Goal: Contribute content: Contribute content

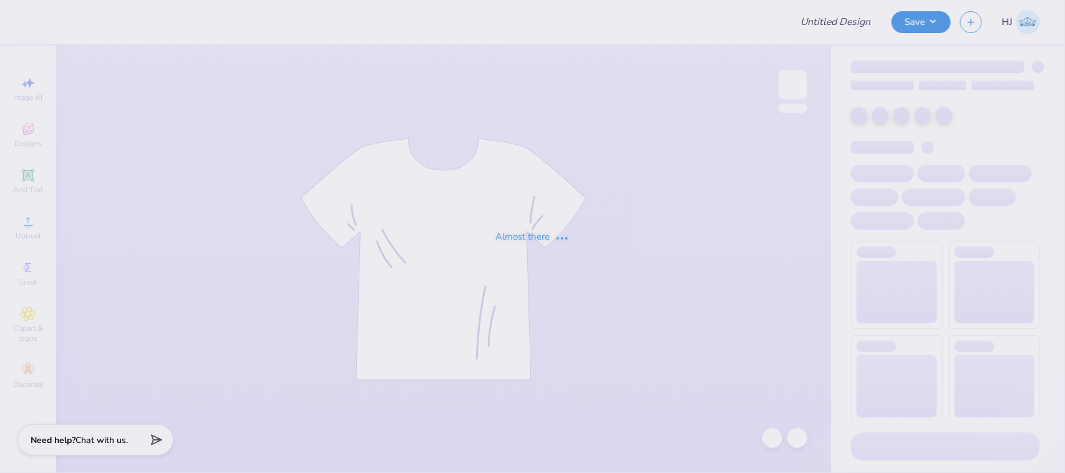
type input "Delt Rush Tshirt Fall 25"
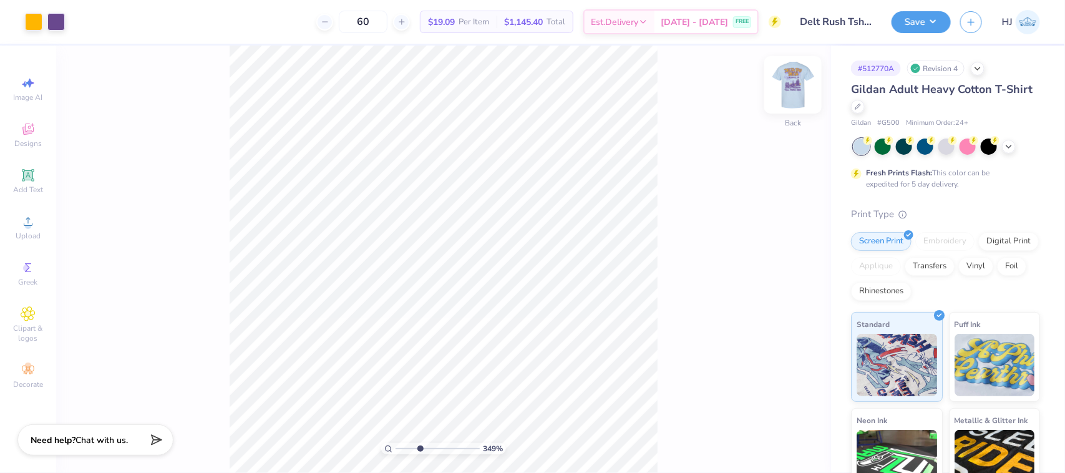
click at [786, 84] on img at bounding box center [793, 85] width 50 height 50
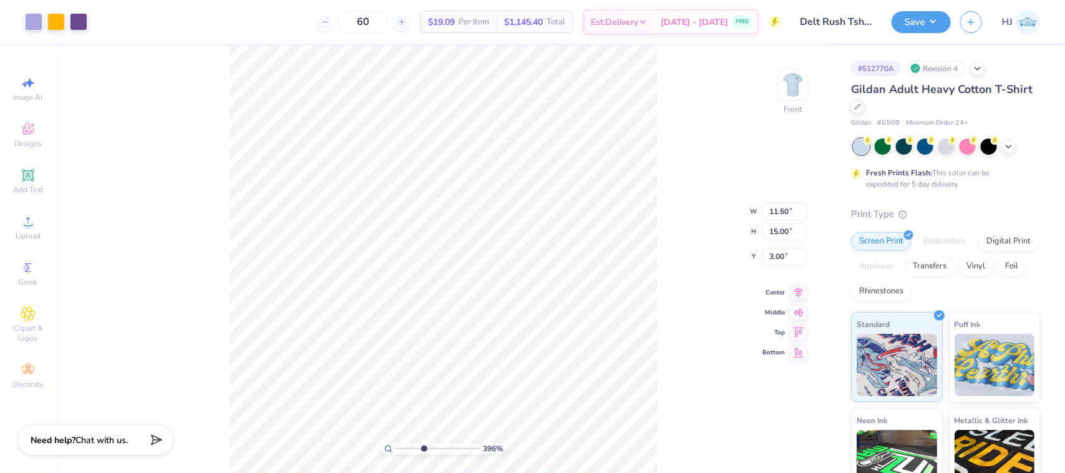
type input "1"
click at [476, 351] on li "Ungroup" at bounding box center [483, 359] width 98 height 24
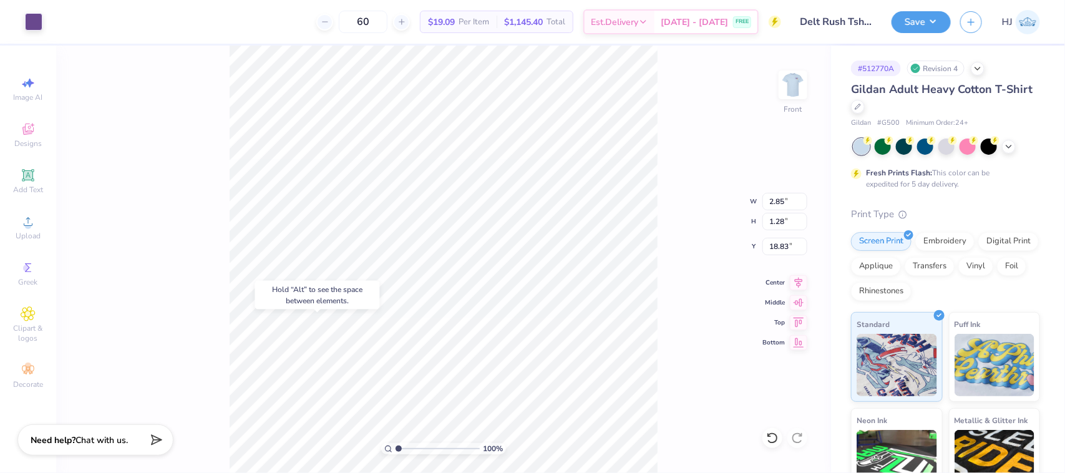
type input "18.83"
click at [770, 443] on icon at bounding box center [772, 437] width 11 height 11
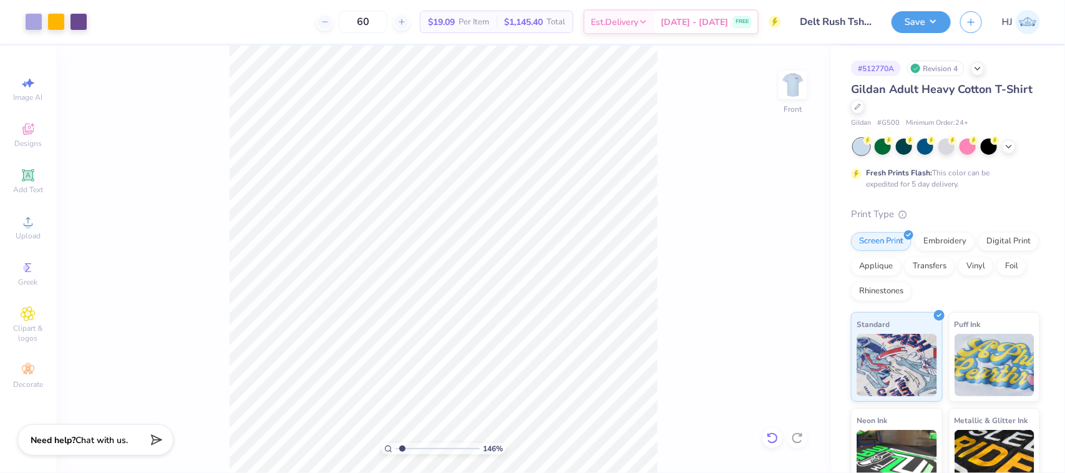
type input "1"
click at [495, 332] on li "Group" at bounding box center [514, 335] width 98 height 24
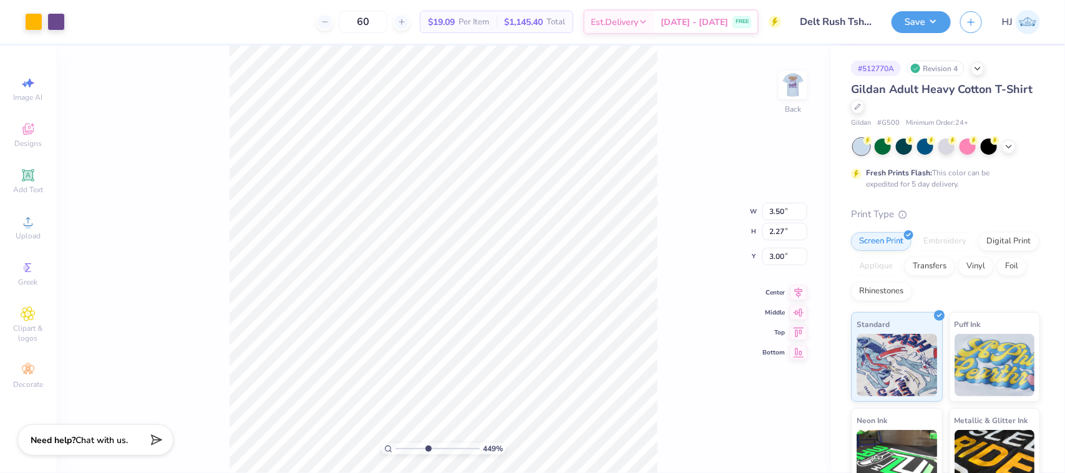
type input "1"
click at [563, 359] on li "Ungroup" at bounding box center [575, 359] width 98 height 24
type input "6.34"
click at [774, 435] on icon at bounding box center [772, 438] width 12 height 12
type input "1"
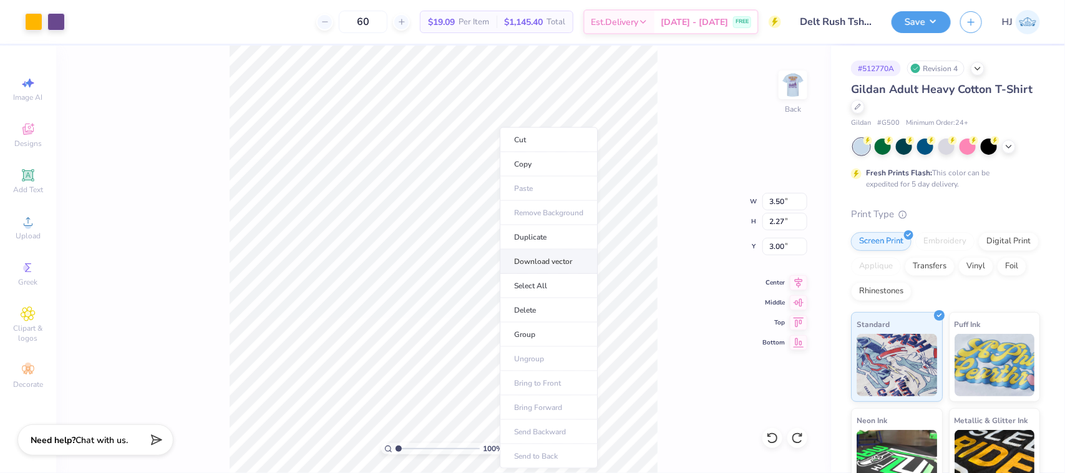
click at [561, 262] on li "Download vector" at bounding box center [549, 262] width 98 height 24
click at [789, 85] on img at bounding box center [793, 85] width 50 height 50
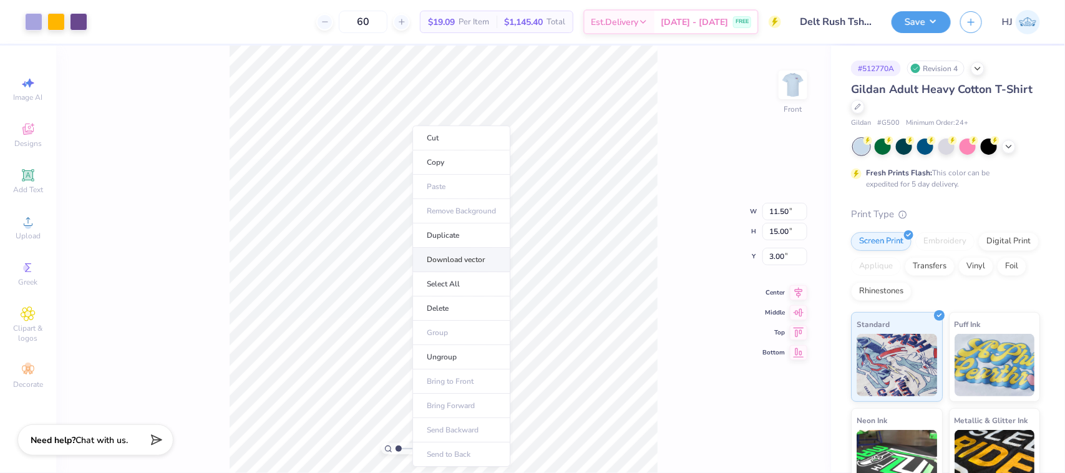
click at [464, 263] on li "Download vector" at bounding box center [461, 260] width 98 height 24
click at [785, 92] on img at bounding box center [793, 85] width 50 height 50
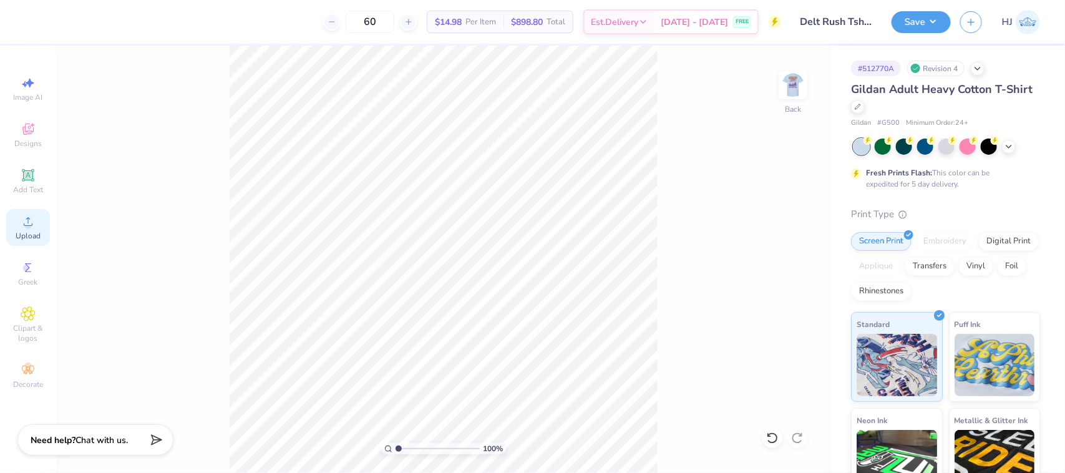
click at [31, 235] on span "Upload" at bounding box center [28, 236] width 25 height 10
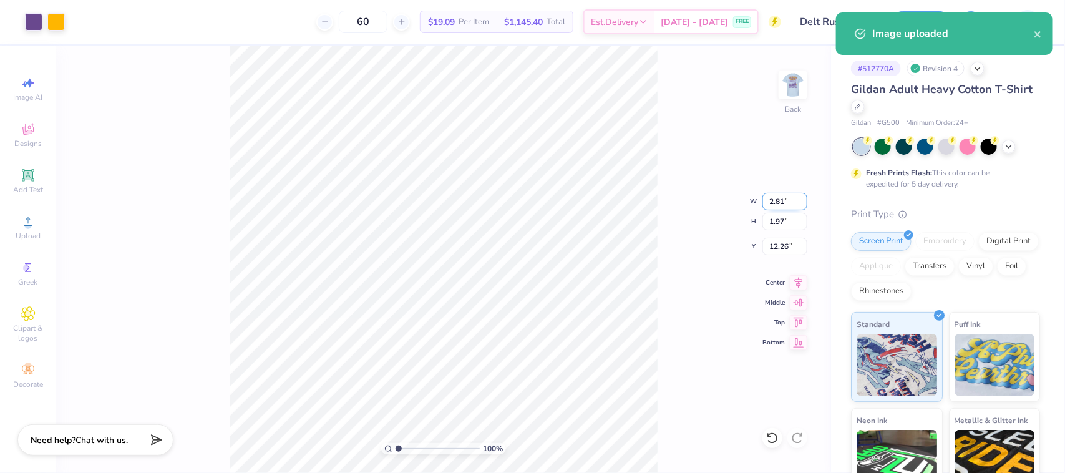
click at [787, 197] on input "2.81" at bounding box center [784, 201] width 45 height 17
type input "3.50"
type input "2.45"
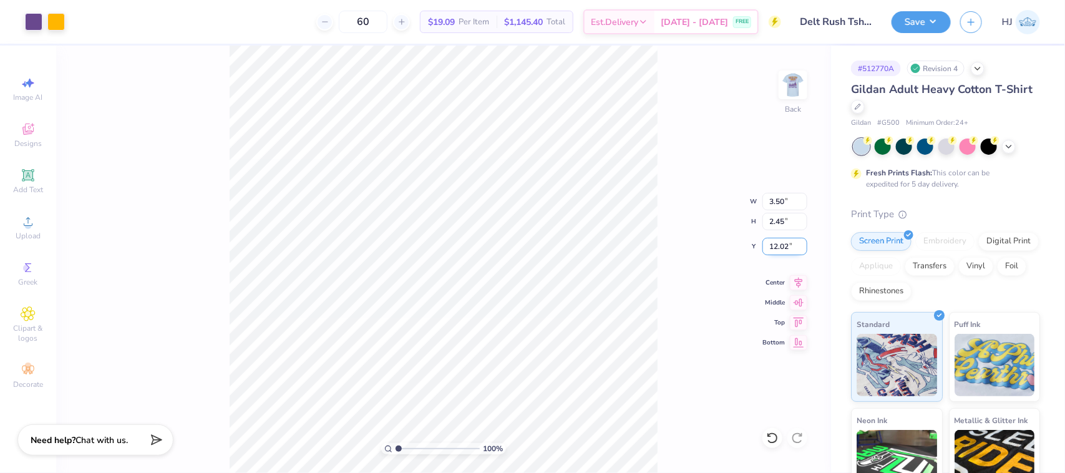
click at [781, 251] on input "12.02" at bounding box center [784, 246] width 45 height 17
type input "3.00"
click at [792, 97] on img at bounding box center [793, 85] width 50 height 50
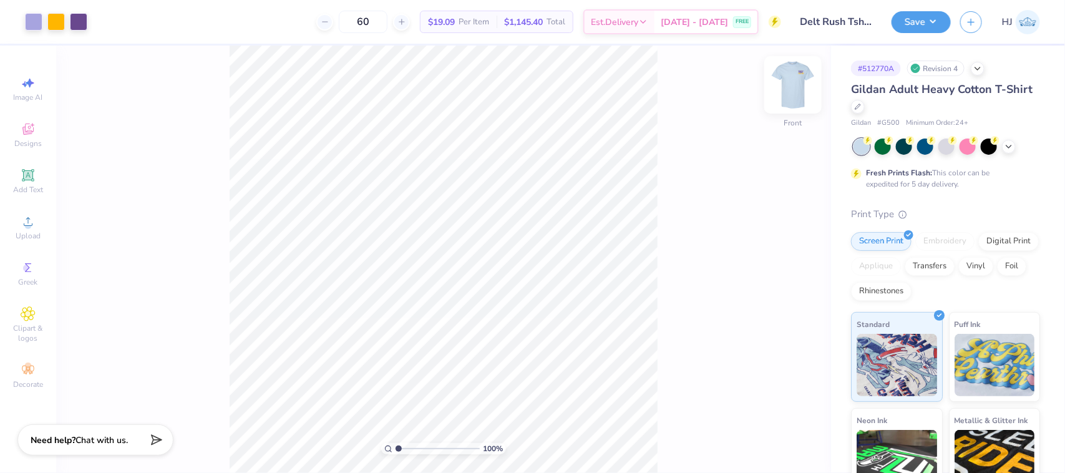
click at [794, 81] on img at bounding box center [793, 85] width 50 height 50
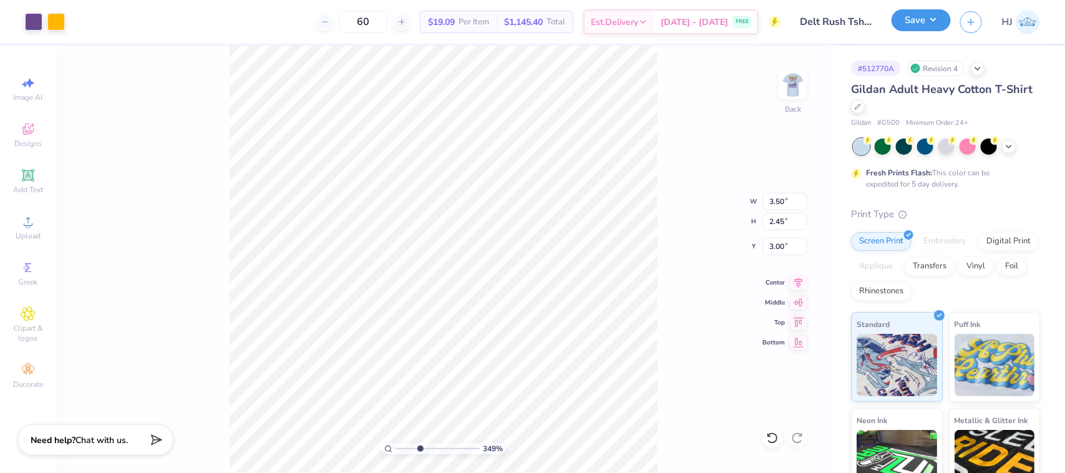
click at [930, 22] on button "Save" at bounding box center [921, 20] width 59 height 22
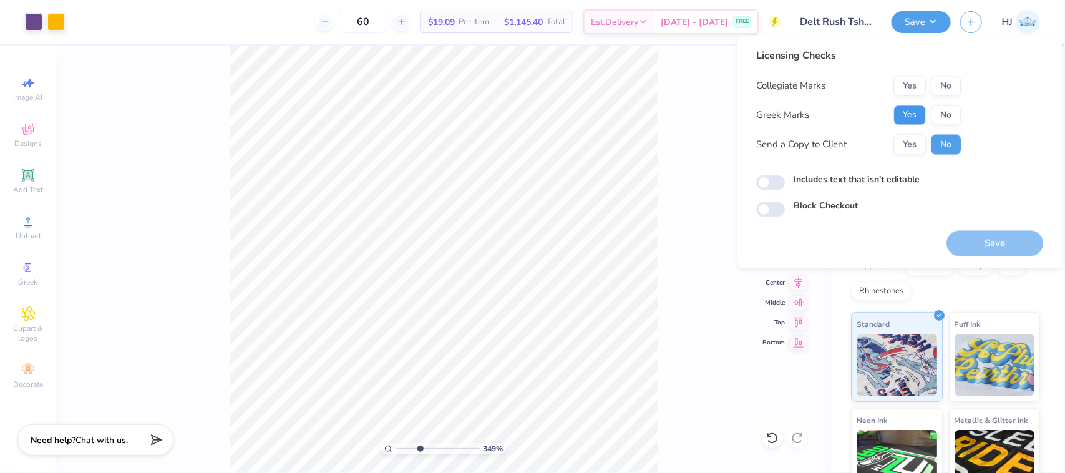
click at [914, 112] on button "Yes" at bounding box center [910, 115] width 32 height 20
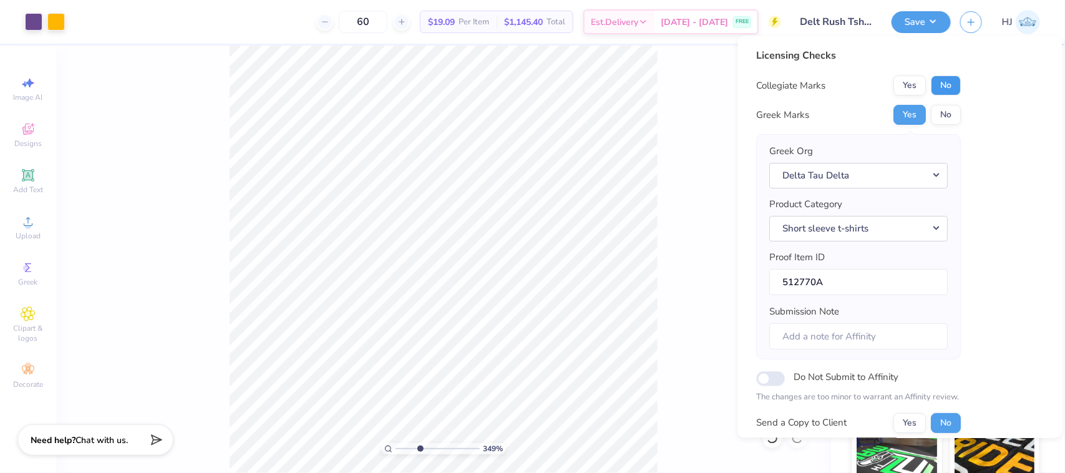
click at [940, 85] on button "No" at bounding box center [946, 86] width 30 height 20
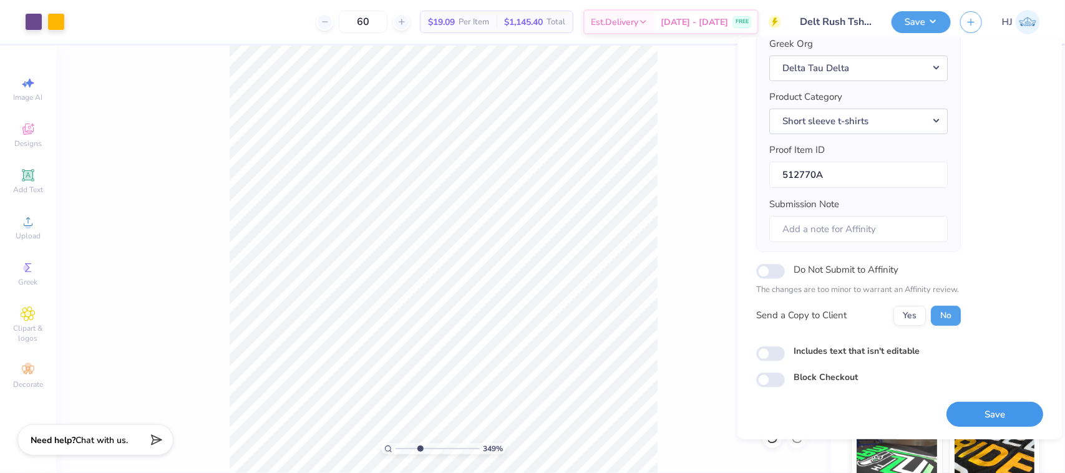
click at [989, 414] on button "Save" at bounding box center [995, 415] width 97 height 26
type input "3.49252649488537"
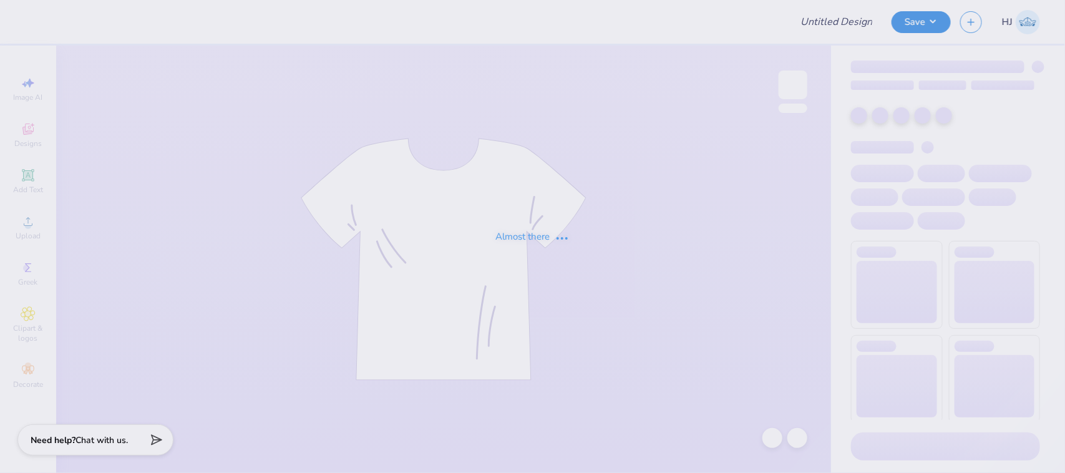
type input "AXO Senior Sweatshirts"
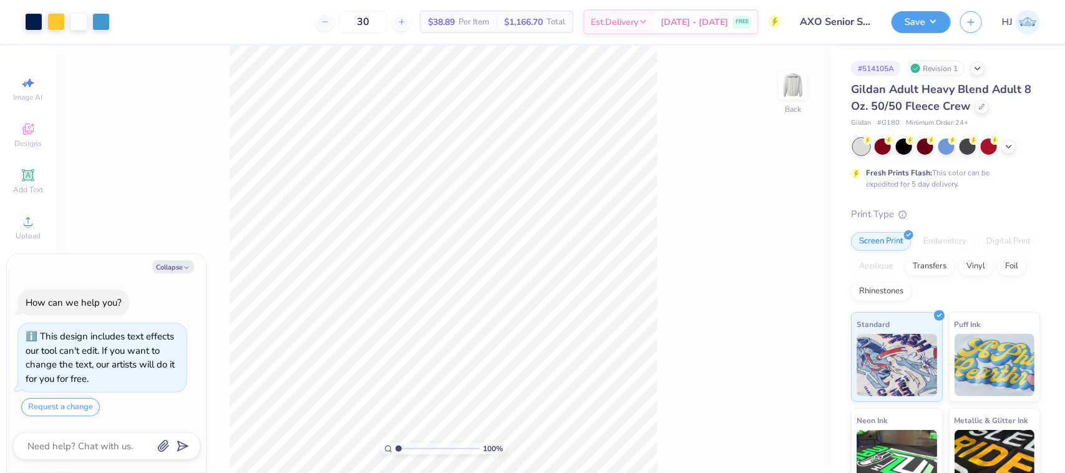
type textarea "x"
type input "2.39992570071807"
type textarea "x"
type input "2.39992570071807"
click at [794, 108] on div "Back" at bounding box center [793, 92] width 29 height 44
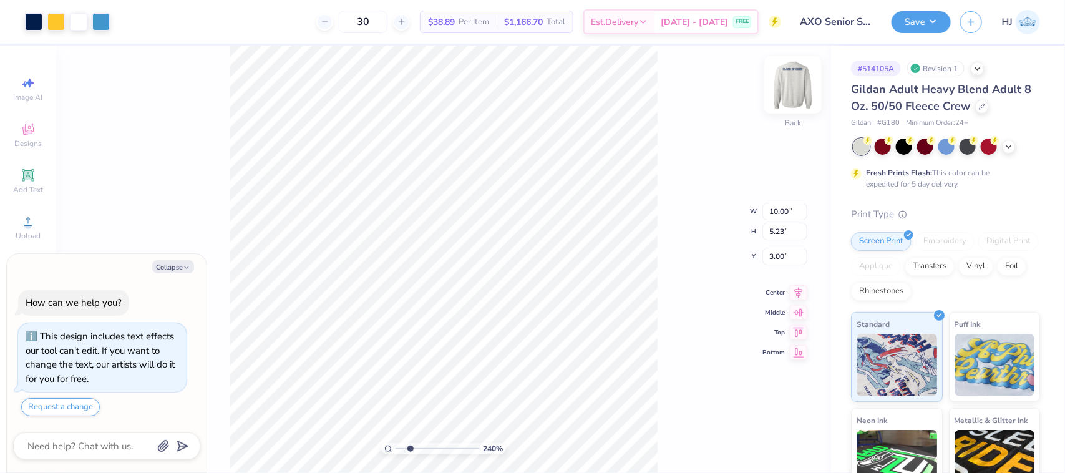
type textarea "x"
type input "2.39992570071807"
type textarea "x"
type input "2.39992570071807"
type textarea "x"
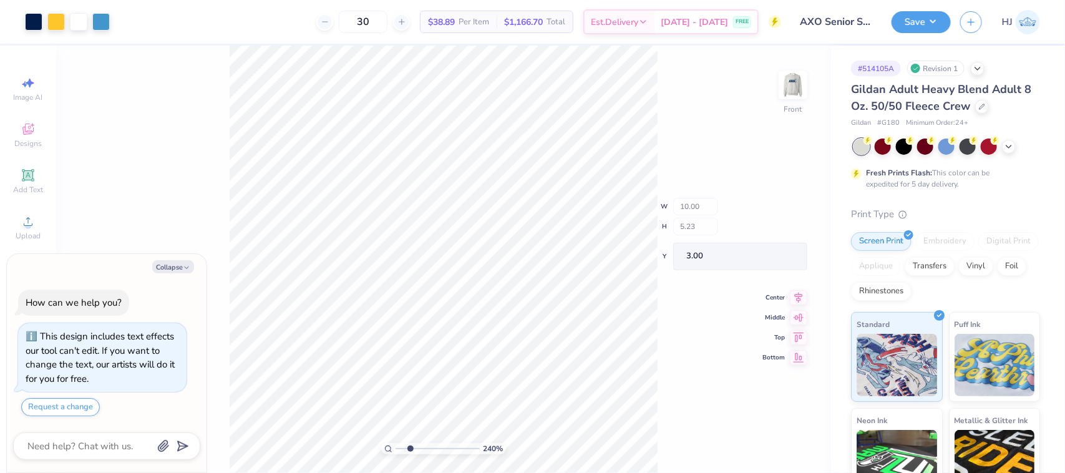
type input "2.39992570071807"
type textarea "x"
type input "1"
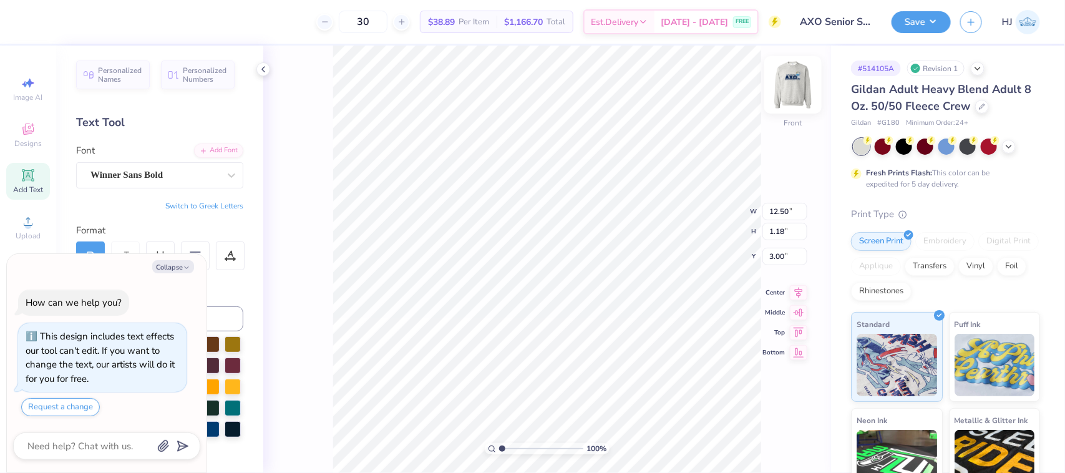
click at [788, 83] on img at bounding box center [793, 85] width 50 height 50
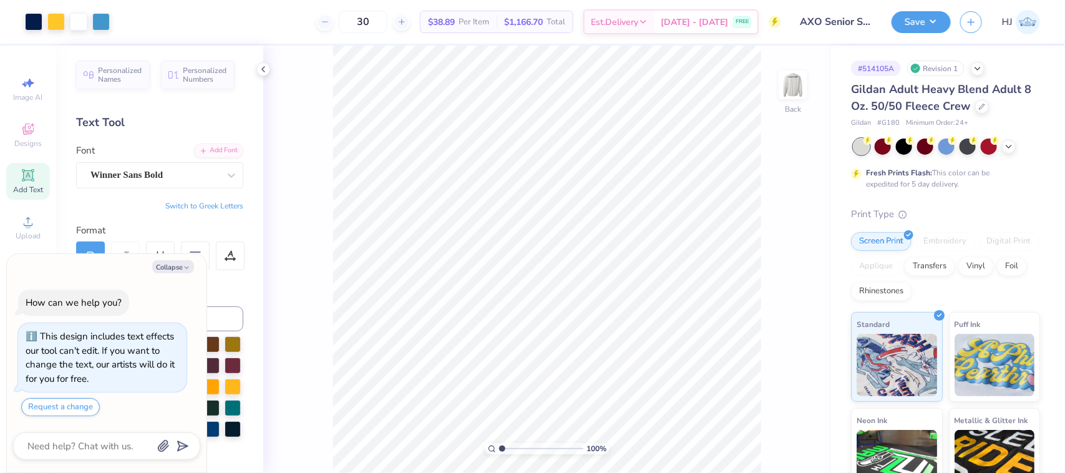
type textarea "x"
type input "2.71964217589675"
type textarea "x"
type input "2.71964217589675"
type textarea "x"
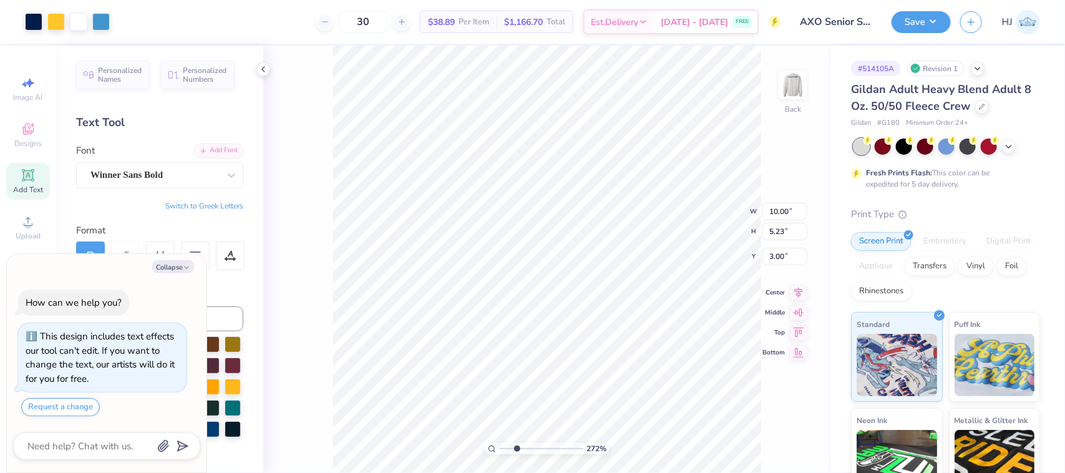
type input "2.71964217589675"
type textarea "x"
type input "1"
type textarea "x"
type input "0.20"
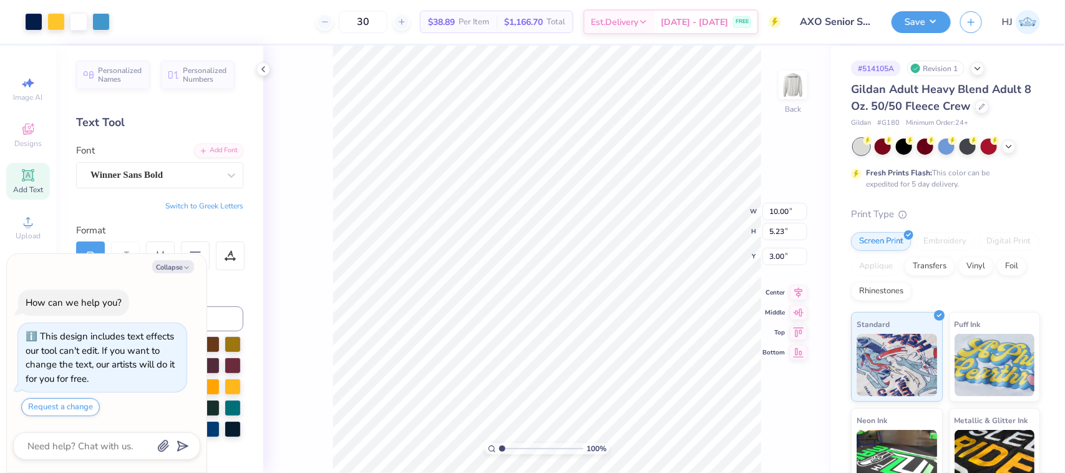
type input "0.30"
type input "7.94"
type textarea "x"
type input "1.6491337653134"
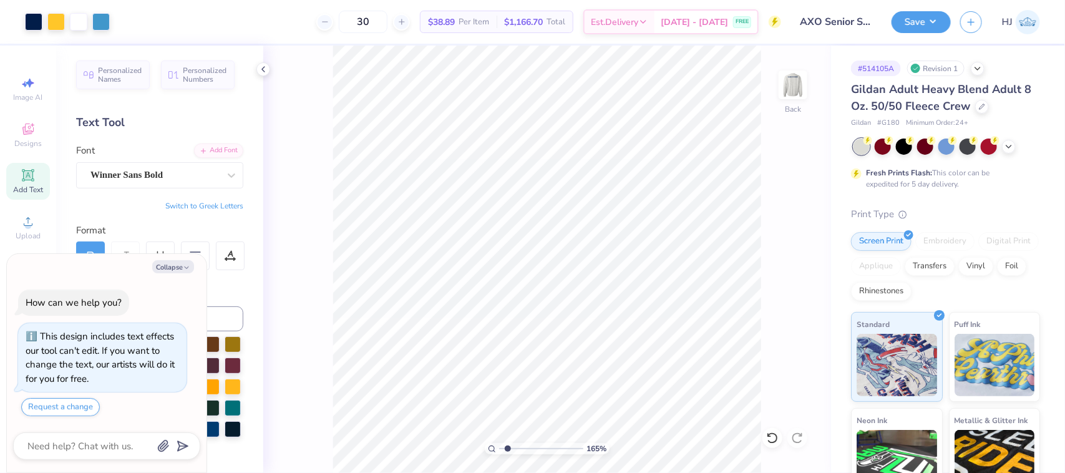
type textarea "x"
type input "1.6491337653134"
type textarea "x"
type input "1.6491337653134"
type textarea "x"
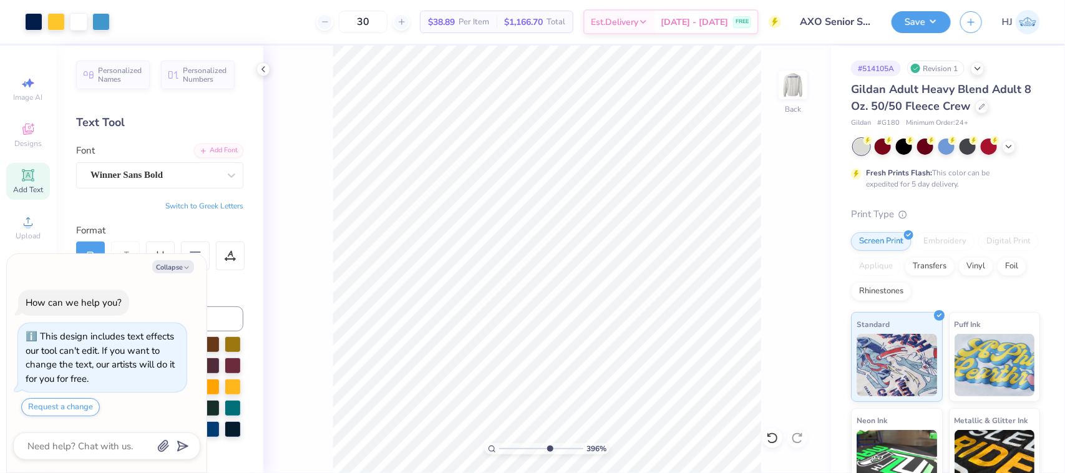
type input "7.39645356491641"
type textarea "x"
type input "7.39645356491641"
type textarea "x"
type input "7.39645356491641"
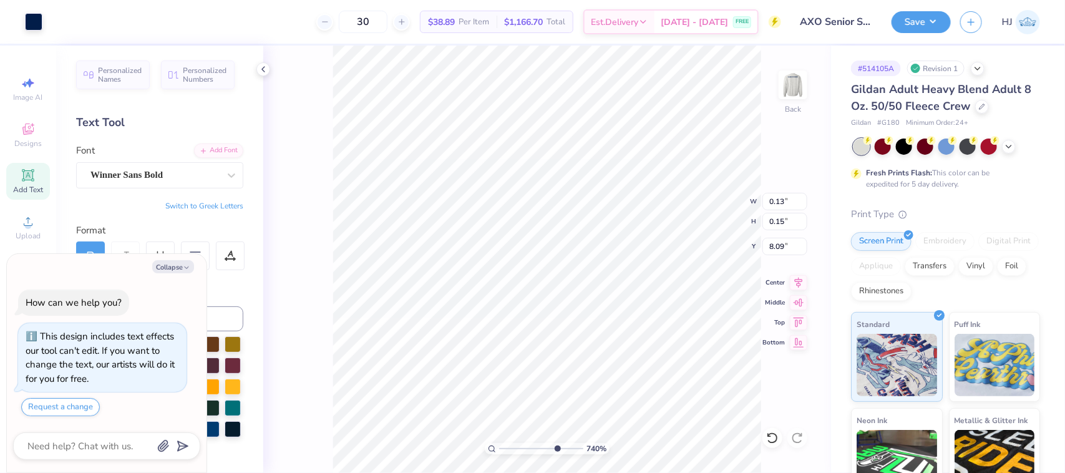
type textarea "x"
type input "7.39645356491641"
type textarea "x"
type input "7.39645356491641"
type input "8.43"
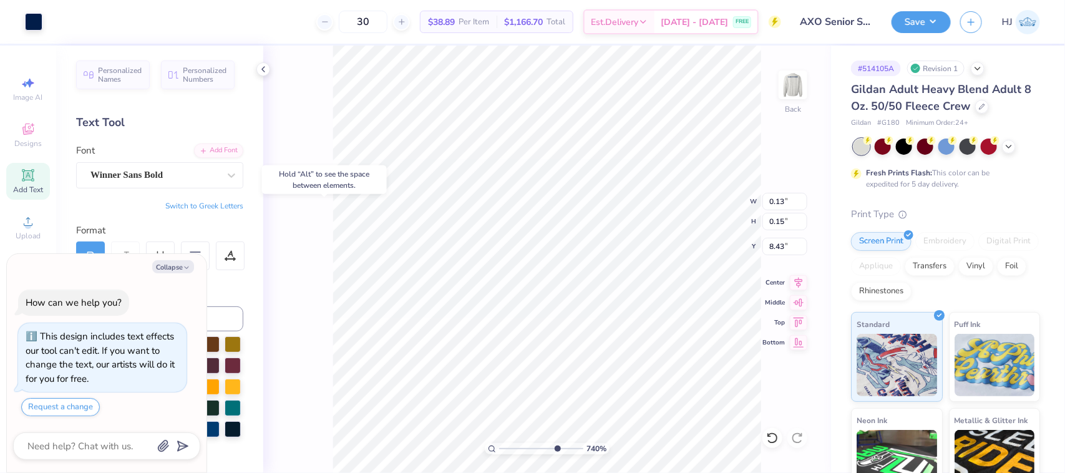
type textarea "x"
type input "7.39645356491641"
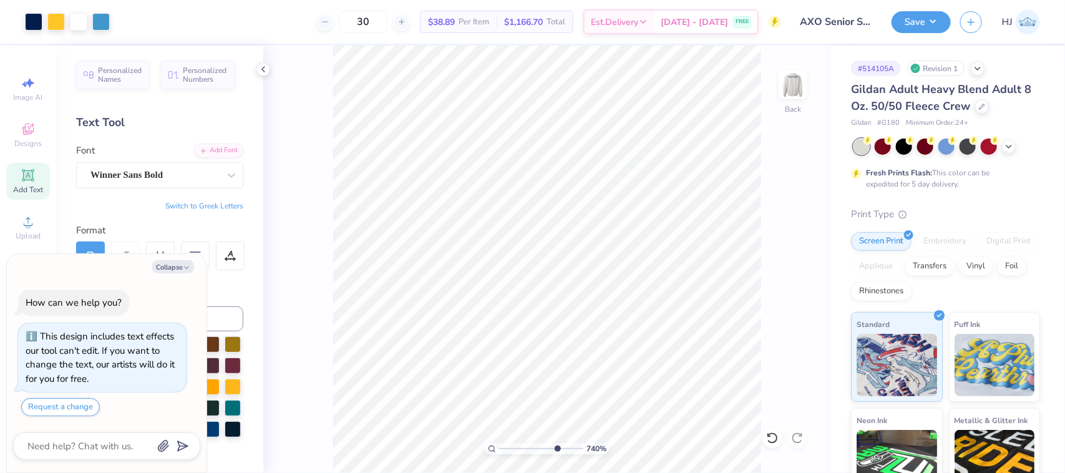
type textarea "x"
type input "7.39645356491641"
type textarea "x"
type input "7.39645356491641"
type textarea "x"
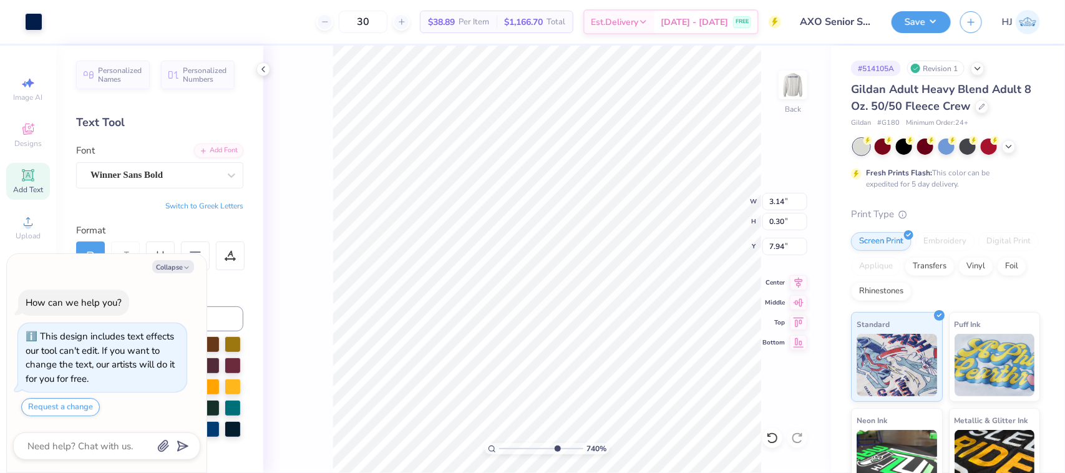
type input "7.39645356491641"
type textarea "x"
type input "7.39645356491641"
type textarea "x"
type input "7.39645356491641"
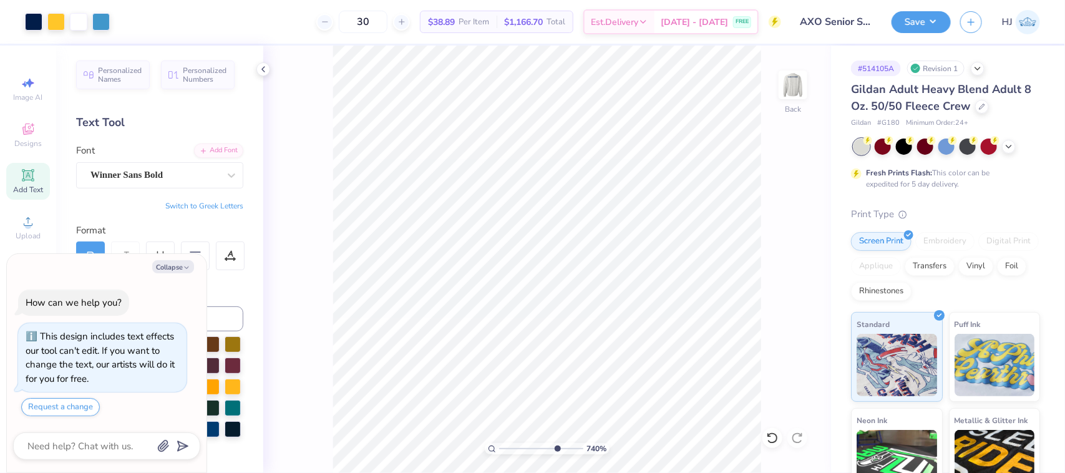
type textarea "x"
type input "7.39645356491641"
type textarea "x"
type input "7.39645356491641"
type textarea "x"
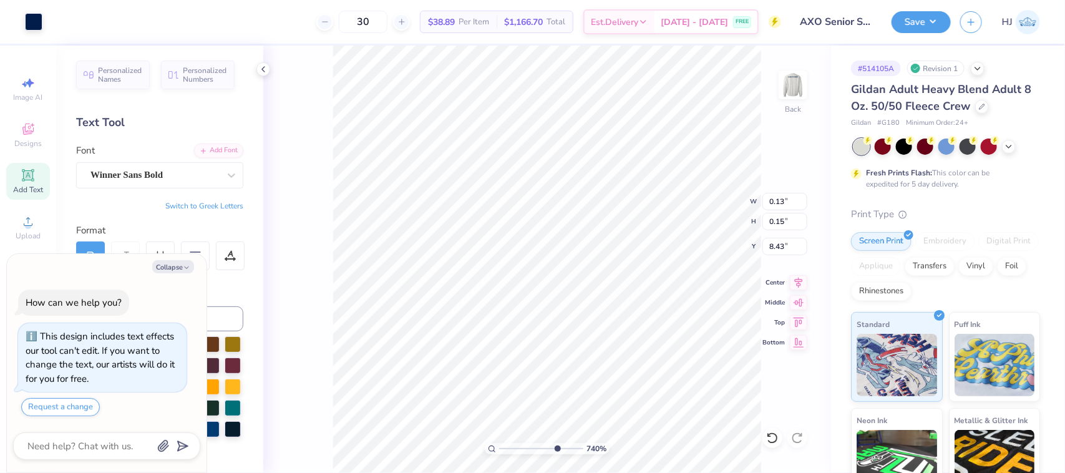
type input "7.39645356491641"
type input "7.94"
type textarea "x"
type input "5.75964336896713"
type textarea "x"
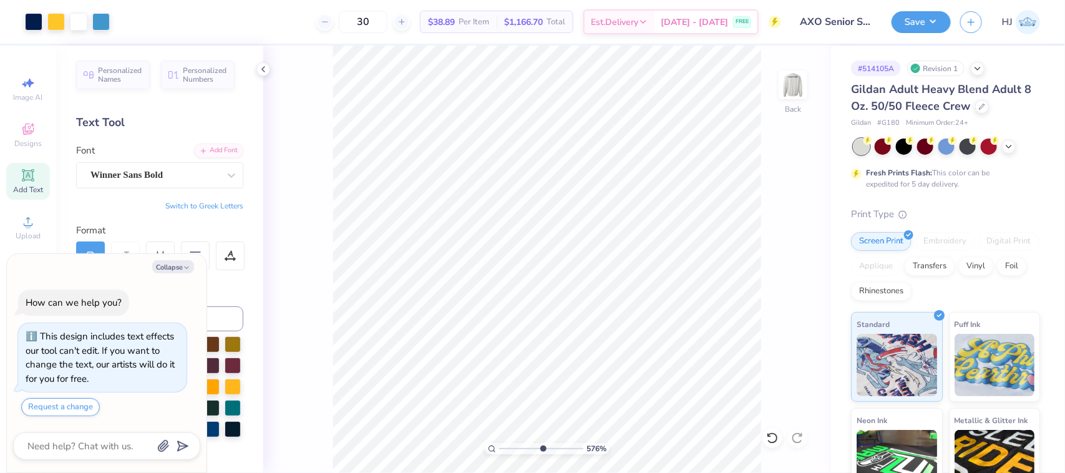
type input "5.75964336896713"
type textarea "x"
type input "5.75964336896713"
type textarea "x"
type input "5.75964336896713"
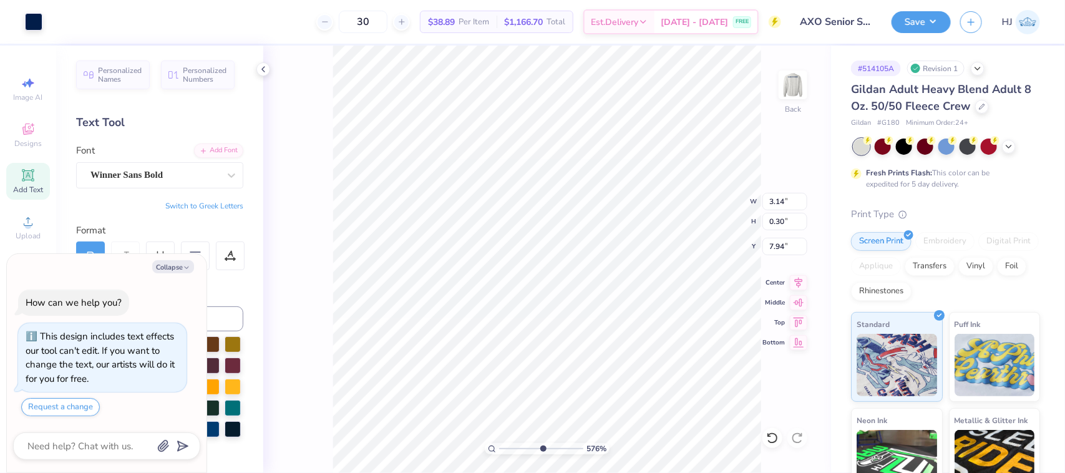
type textarea "x"
type input "3.49252649488538"
type textarea "x"
type input "3.49252649488538"
type textarea "x"
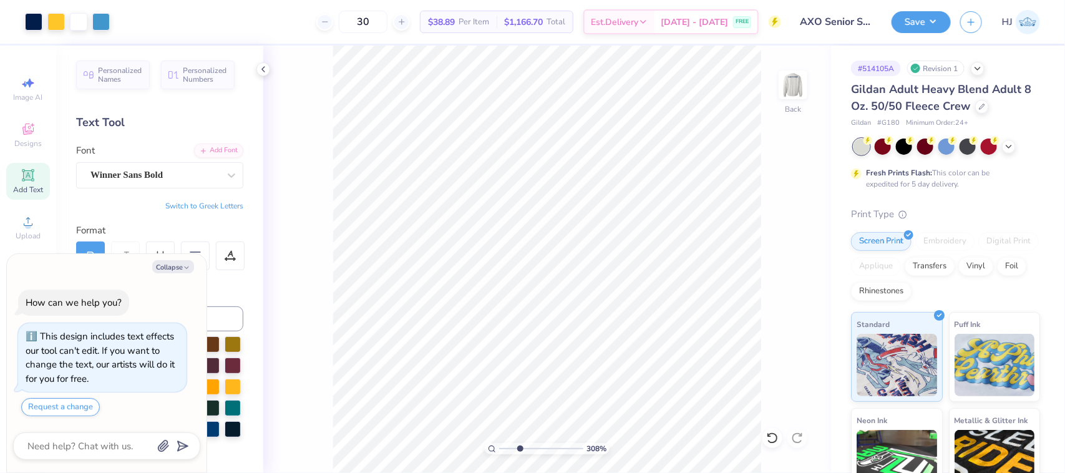
type input "2.71964217589675"
type textarea "x"
type input "1"
click at [764, 303] on div "100 % Back" at bounding box center [547, 259] width 568 height 427
click at [626, 338] on li "Group" at bounding box center [645, 335] width 98 height 24
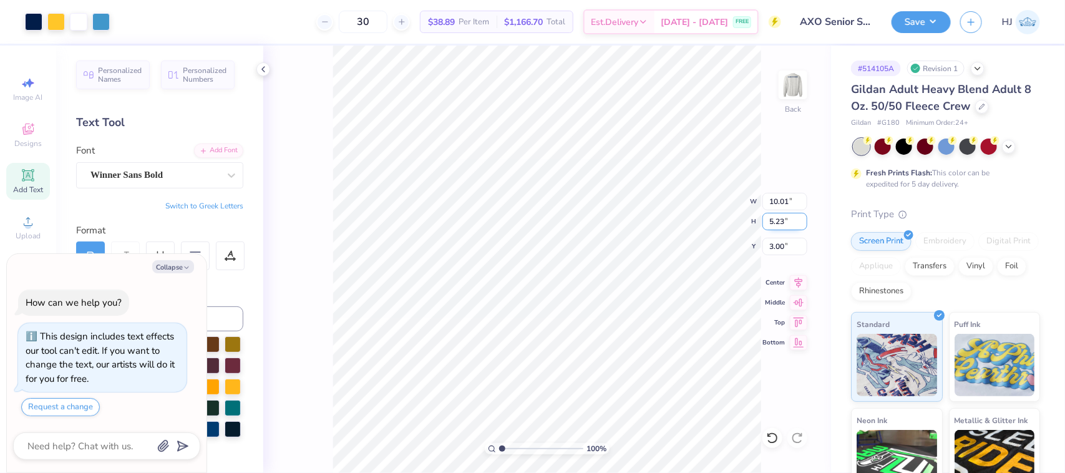
type textarea "x"
click at [792, 203] on input "10.01" at bounding box center [784, 201] width 45 height 17
type input "10"
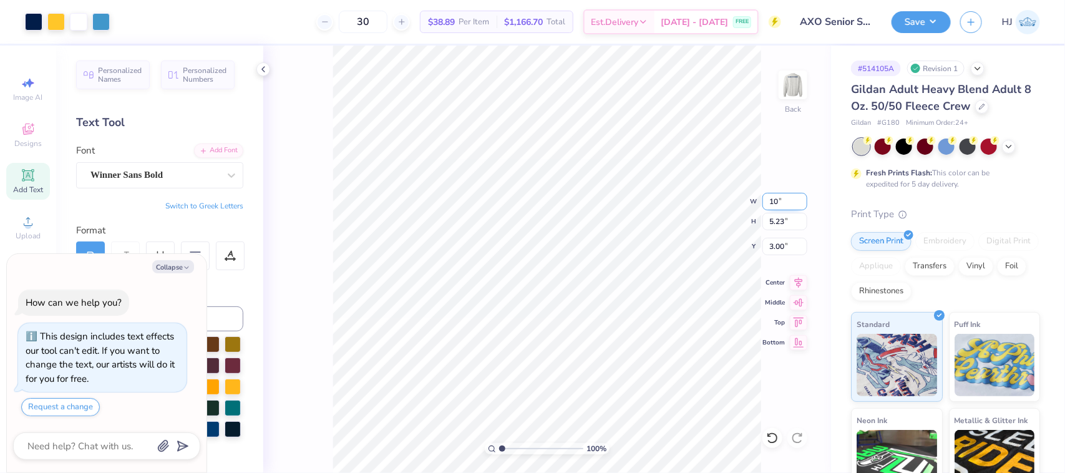
type textarea "x"
type input "10.00"
type textarea "x"
type input "2.11779454665502"
type textarea "x"
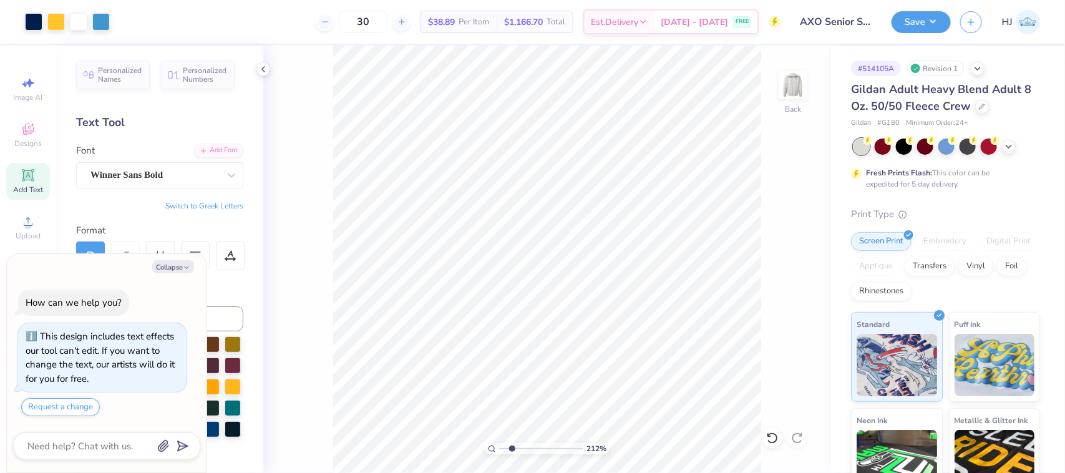
type input "2.11779454665502"
type textarea "x"
type input "2.11779454665502"
click at [799, 344] on icon at bounding box center [798, 340] width 17 height 15
type textarea "x"
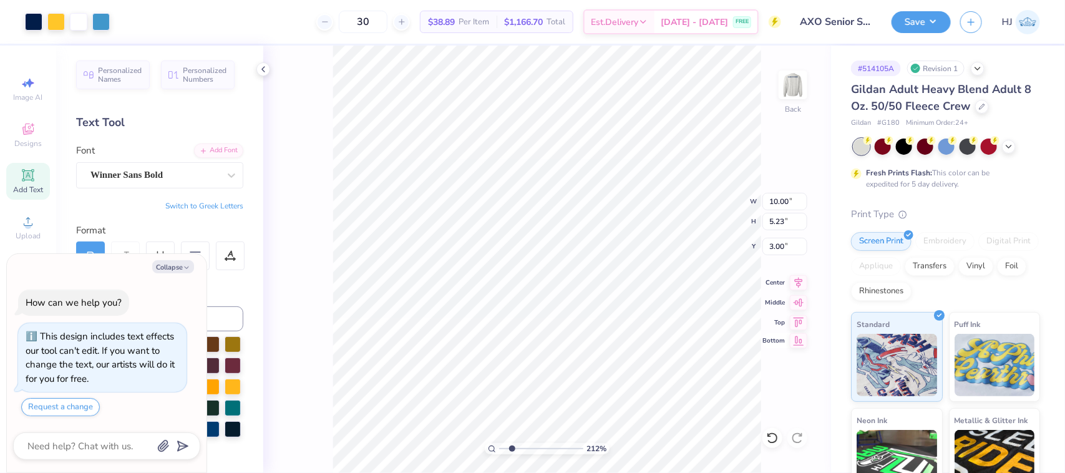
type input "2.11779454665502"
type input "18.02"
type textarea "x"
type input "2.11779454665502"
type textarea "x"
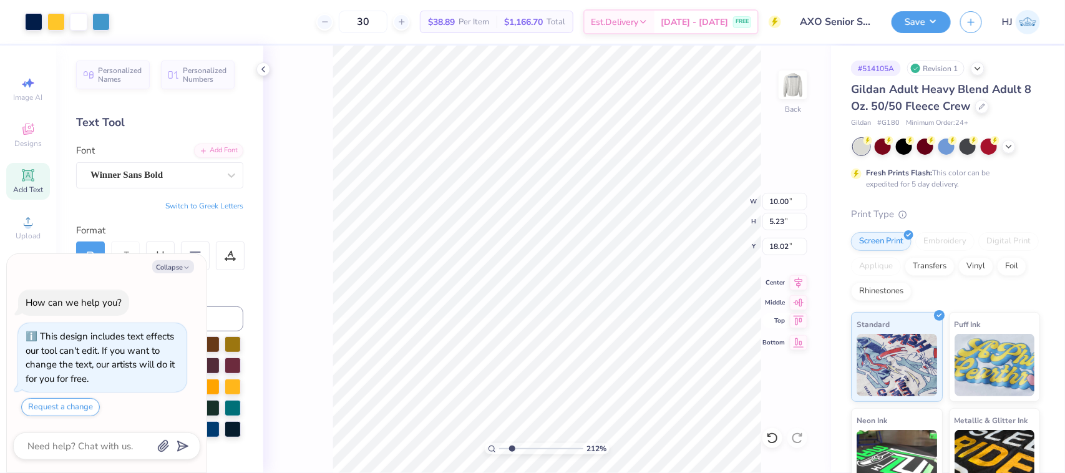
type input "2.11779454665502"
click at [772, 439] on icon at bounding box center [772, 438] width 12 height 12
type textarea "x"
type input "2.11779454665502"
type input "3.00"
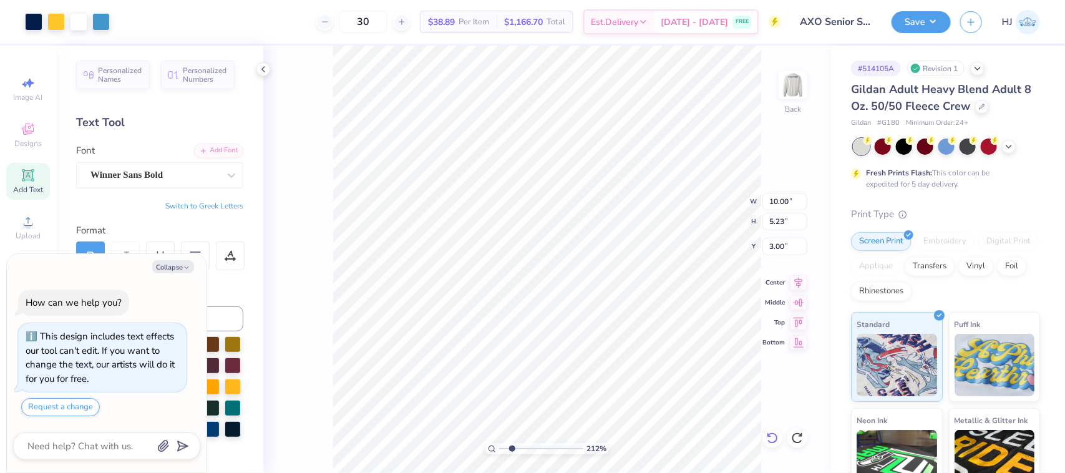
type textarea "x"
type input "1.13321932219944"
type textarea "x"
type input "1.13321932219944"
type textarea "x"
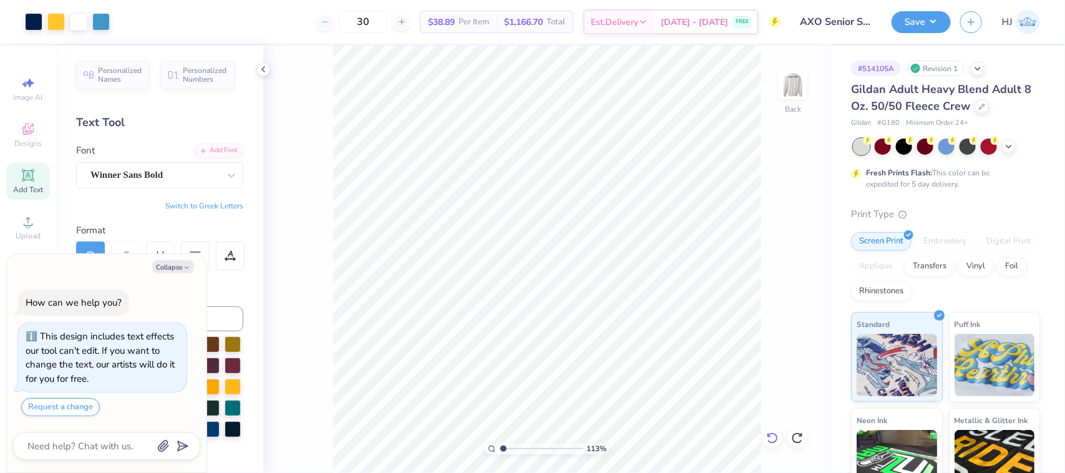
type input "1.13321932219944"
type textarea "x"
type input "1.13321932219944"
type textarea "x"
type input "1.13321932219944"
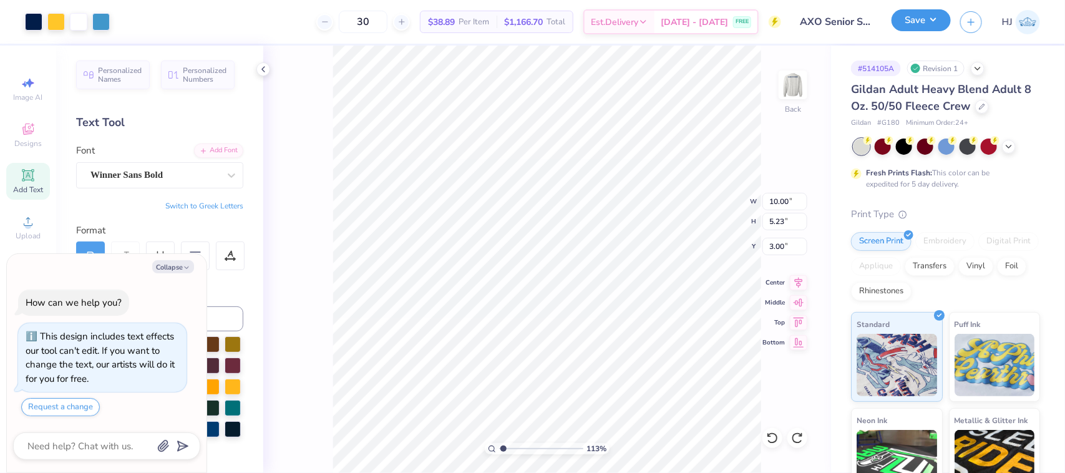
click at [925, 22] on button "Save" at bounding box center [921, 20] width 59 height 22
type textarea "x"
type input "1.13321932219944"
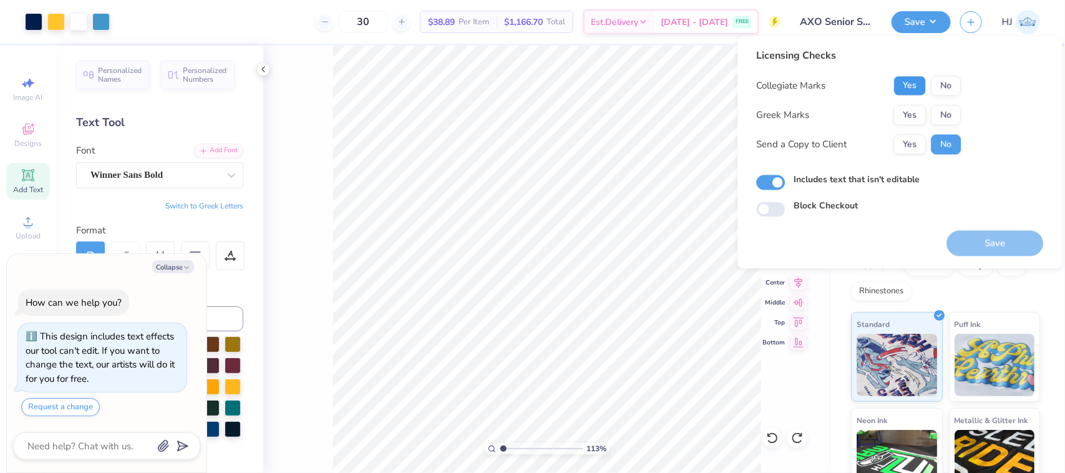
click at [899, 85] on button "Yes" at bounding box center [910, 86] width 32 height 20
click at [905, 115] on button "Yes" at bounding box center [910, 115] width 32 height 20
type textarea "x"
type input "1.13321932219944"
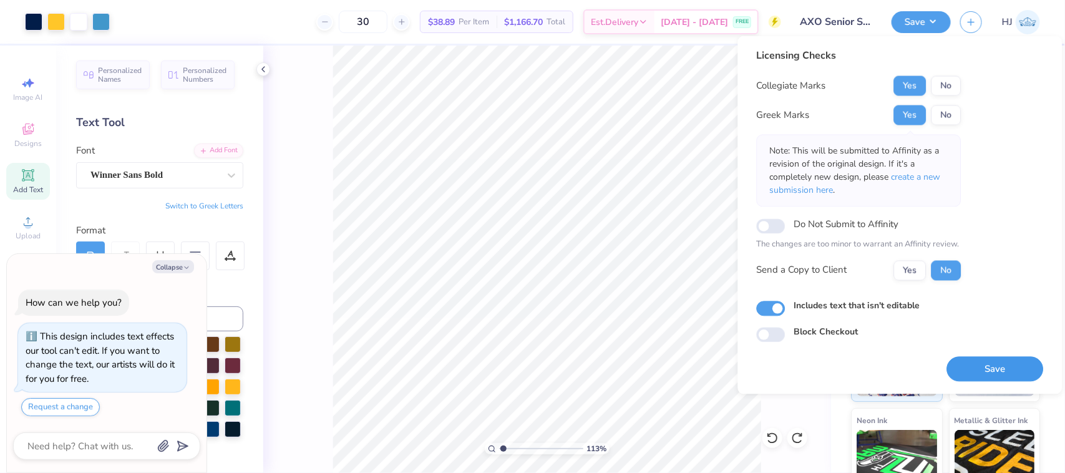
click at [992, 359] on button "Save" at bounding box center [995, 369] width 97 height 26
type textarea "x"
type input "1.13321932219944"
type textarea "x"
type input "1.13321932219944"
